Goal: Transaction & Acquisition: Book appointment/travel/reservation

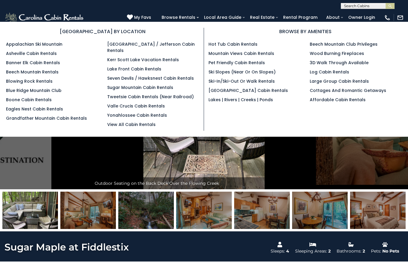
click at [258, 65] on link "Pet Friendly Cabin Rentals" at bounding box center [236, 63] width 56 height 6
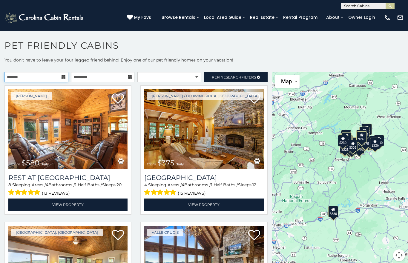
click at [61, 77] on input "text" at bounding box center [36, 77] width 64 height 10
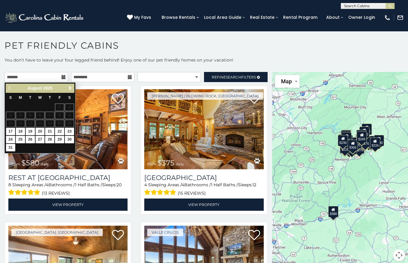
click at [71, 122] on table "S M T W T F S 1 2 3 4 5 6 7 8 9 10 11 12 13 14 15 16 17 18 19 20 21 22 23 24 25…" at bounding box center [40, 122] width 69 height 59
click at [129, 80] on input "text" at bounding box center [103, 77] width 64 height 10
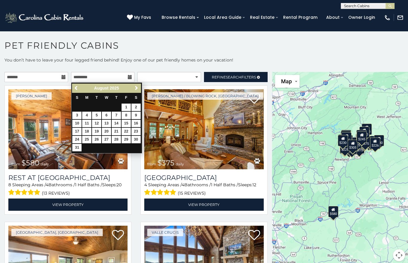
click at [79, 132] on link "17" at bounding box center [76, 131] width 9 height 7
type input "**********"
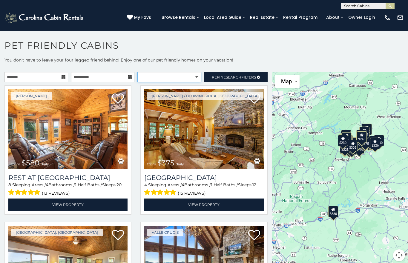
click at [195, 78] on select "**********" at bounding box center [169, 77] width 64 height 10
select select "*********"
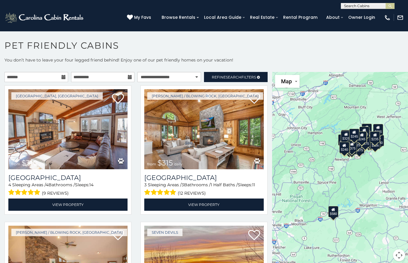
click at [255, 78] on span "Refine Search Filters" at bounding box center [234, 77] width 44 height 4
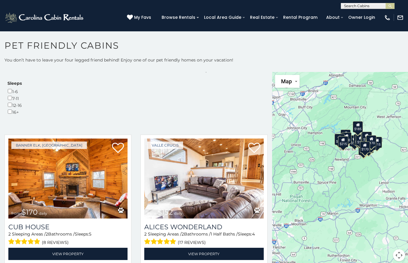
scroll to position [175, 0]
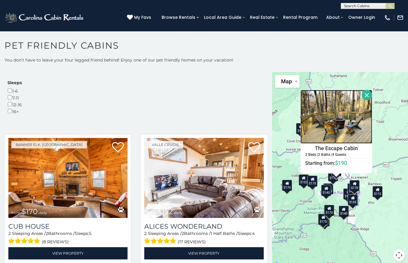
click at [349, 130] on img at bounding box center [336, 117] width 72 height 54
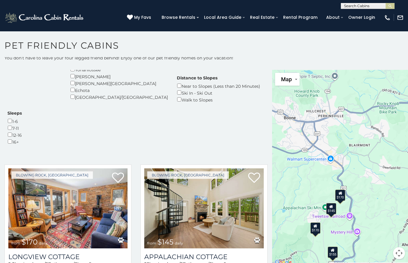
scroll to position [140, 0]
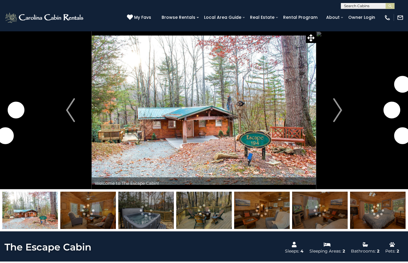
click at [338, 112] on img "Next" at bounding box center [337, 110] width 9 height 24
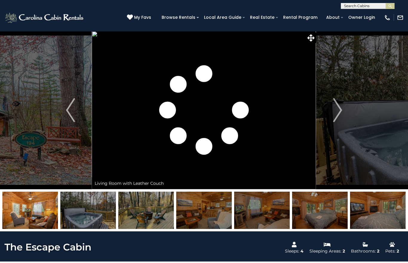
click at [338, 115] on img "Next" at bounding box center [337, 110] width 9 height 24
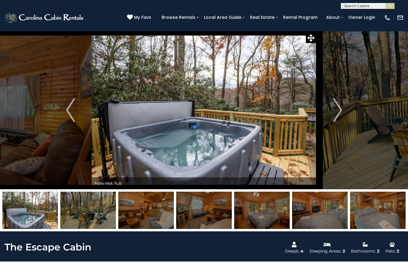
click at [255, 208] on img at bounding box center [262, 210] width 56 height 37
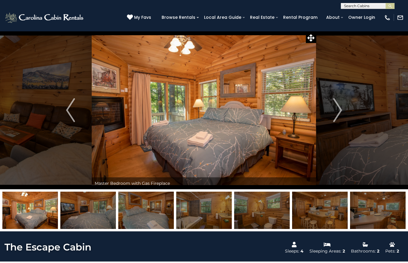
click at [386, 211] on img at bounding box center [378, 210] width 56 height 37
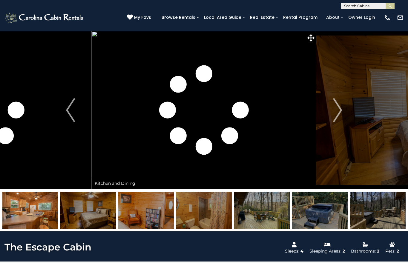
click at [383, 214] on img at bounding box center [378, 210] width 56 height 37
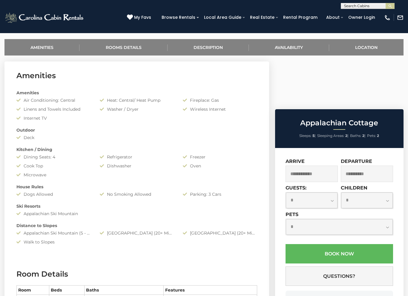
scroll to position [229, 0]
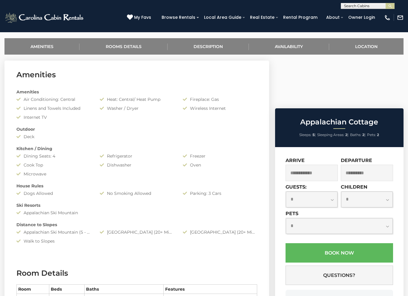
click at [322, 165] on input "text" at bounding box center [311, 173] width 52 height 16
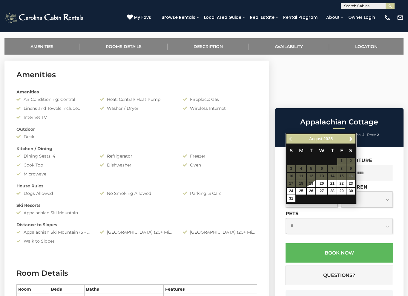
click at [351, 174] on table "S M T W T F S 1 2 3 4 5 6 7 8 9 10 11 12 13 14 15 16 17 18 19 20 21 22 23 24 25…" at bounding box center [320, 173] width 69 height 59
click at [353, 174] on table "S M T W T F S 1 2 3 4 5 6 7 8 9 10 11 12 13 14 15 16 17 18 19 20 21 22 23 24 25…" at bounding box center [320, 173] width 69 height 59
click at [21, 195] on div "Dogs Allowed" at bounding box center [53, 193] width 83 height 6
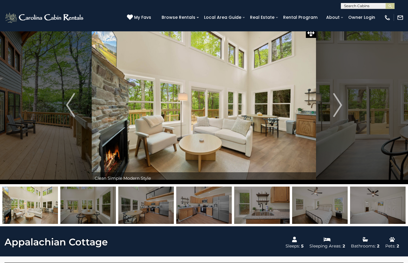
scroll to position [5, 0]
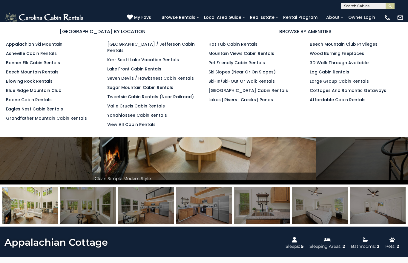
click at [251, 65] on link "Pet Friendly Cabin Rentals" at bounding box center [236, 63] width 56 height 6
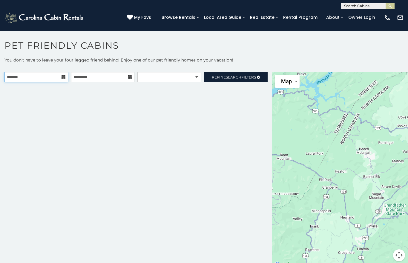
click at [61, 76] on input "text" at bounding box center [36, 77] width 64 height 10
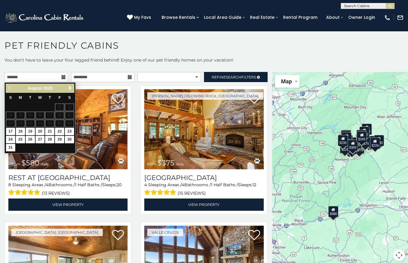
click at [72, 122] on table "S M T W T F S 1 2 3 4 5 6 7 8 9 10 11 12 13 14 15 16 17 18 19 20 21 22 23 24 25…" at bounding box center [40, 122] width 69 height 59
click at [9, 130] on link "17" at bounding box center [10, 131] width 9 height 7
type input "**********"
